Goal: Information Seeking & Learning: Learn about a topic

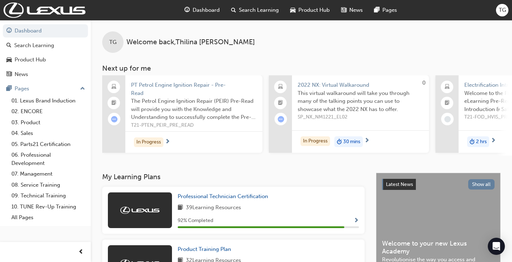
click at [437, 119] on div at bounding box center [447, 113] width 23 height 77
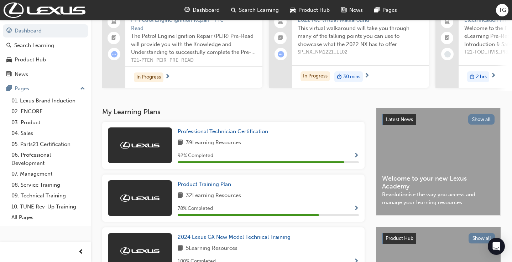
scroll to position [73, 0]
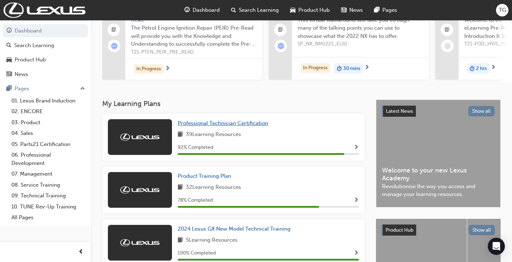
click at [218, 123] on span "Professional Technician Certification" at bounding box center [223, 123] width 91 height 6
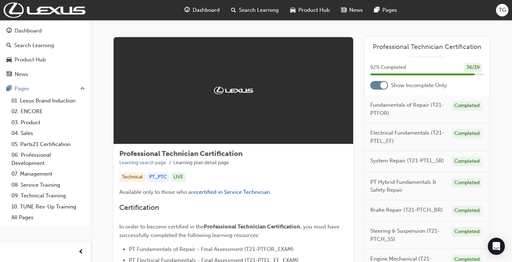
click at [371, 88] on div at bounding box center [380, 85] width 18 height 9
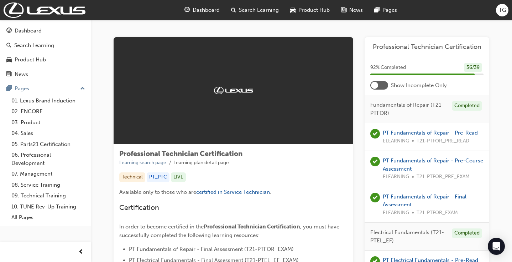
click at [382, 84] on div at bounding box center [380, 85] width 18 height 9
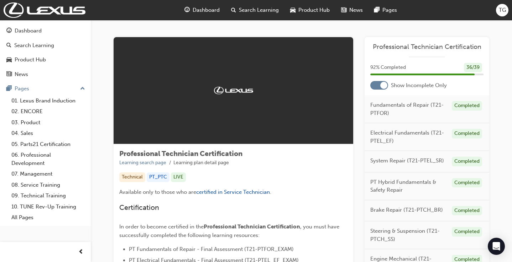
click at [383, 87] on div at bounding box center [384, 85] width 7 height 7
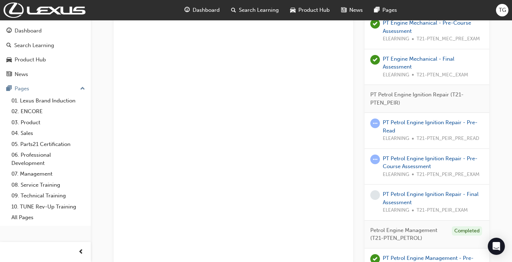
scroll to position [881, 0]
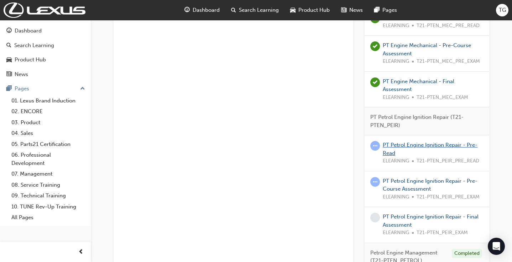
click at [428, 141] on link "PT Petrol Engine Ignition Repair - Pre-Read" at bounding box center [430, 148] width 95 height 15
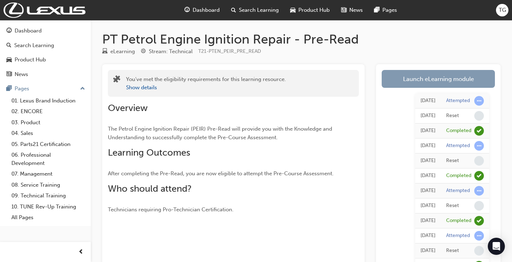
click at [443, 79] on link "Launch eLearning module" at bounding box center [438, 79] width 113 height 18
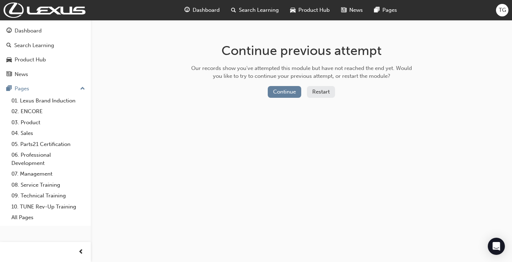
click at [318, 94] on button "Restart" at bounding box center [321, 92] width 28 height 12
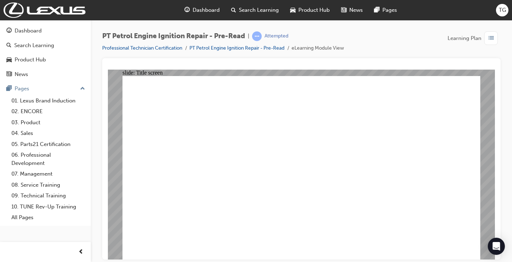
click at [29, 29] on div "Dashboard" at bounding box center [28, 31] width 27 height 8
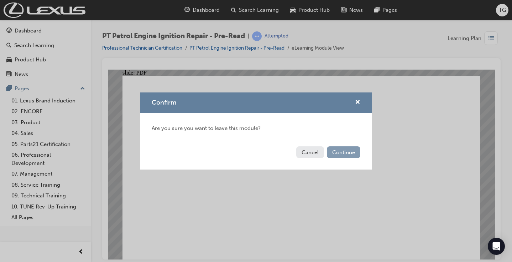
click at [348, 154] on button "Continue" at bounding box center [343, 152] width 33 height 12
